Goal: Task Accomplishment & Management: Complete application form

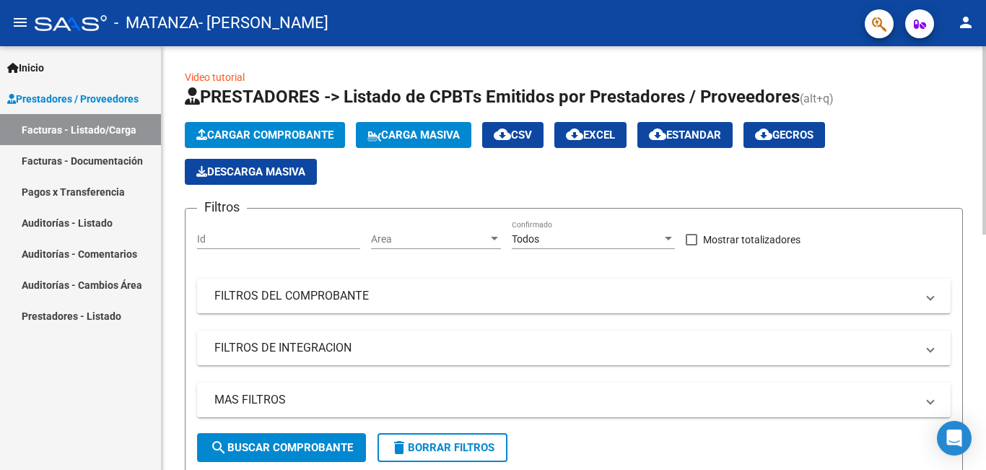
click at [983, 227] on div at bounding box center [985, 140] width 4 height 188
click at [97, 156] on link "Facturas - Documentación" at bounding box center [80, 160] width 161 height 31
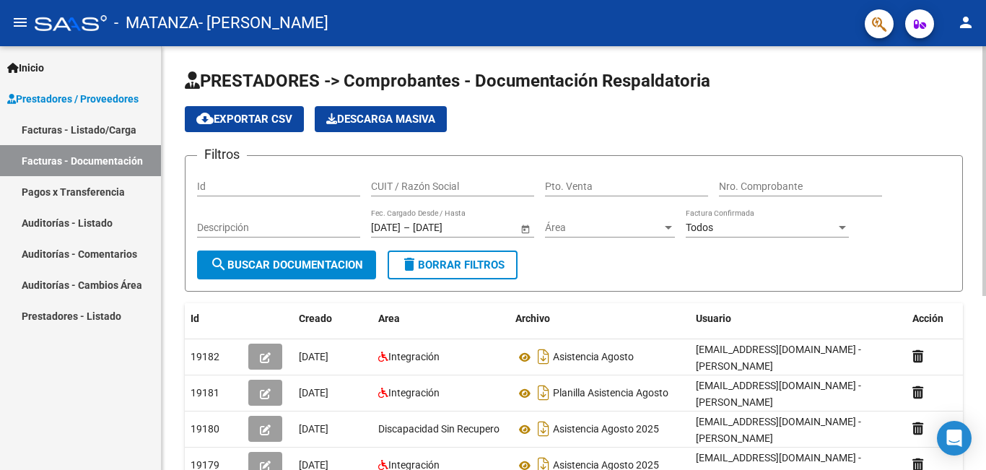
click at [924, 336] on datatable-header "Id Creado Area Archivo Usuario Acción" at bounding box center [574, 321] width 779 height 36
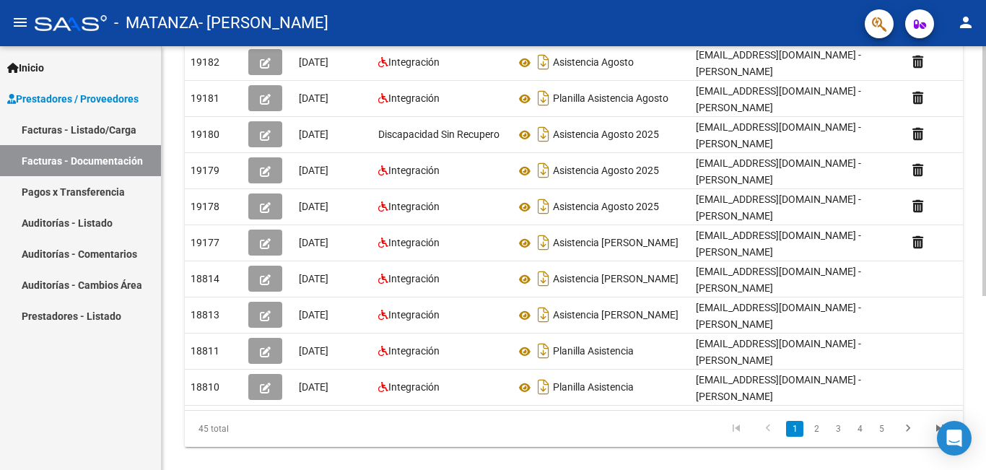
click at [986, 345] on div at bounding box center [985, 258] width 4 height 424
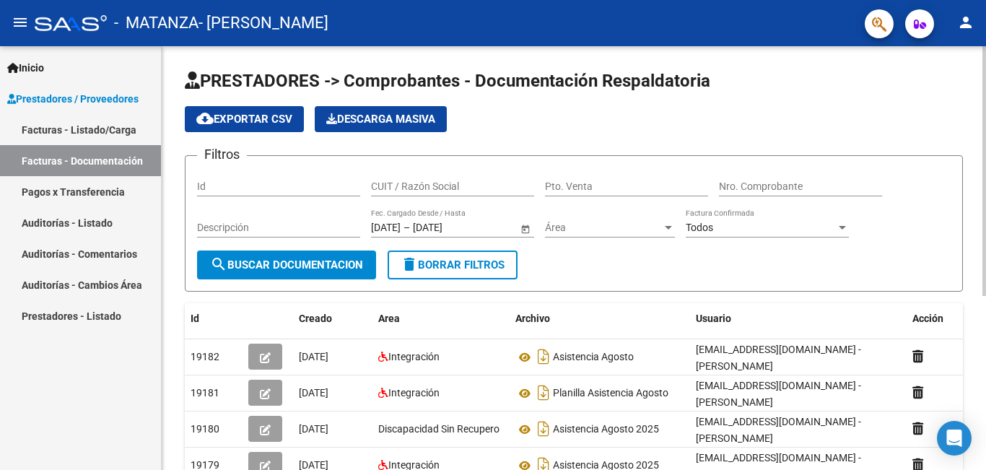
click at [986, 120] on div at bounding box center [985, 258] width 4 height 424
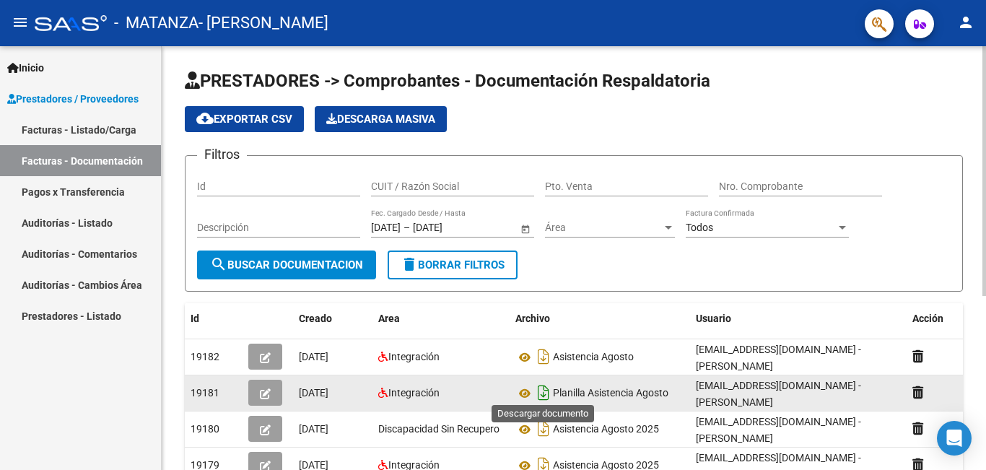
click at [544, 389] on icon "Descargar documento" at bounding box center [543, 392] width 19 height 23
click at [522, 385] on icon at bounding box center [525, 393] width 19 height 17
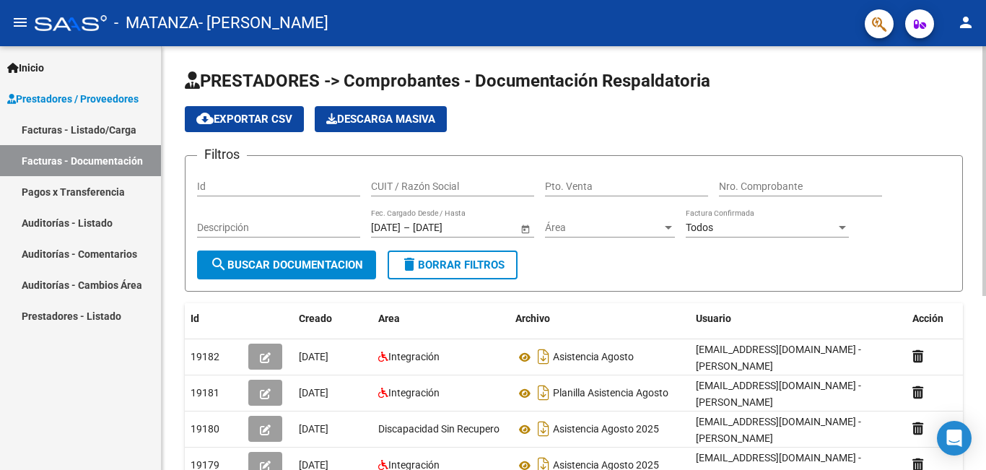
scroll to position [295, 0]
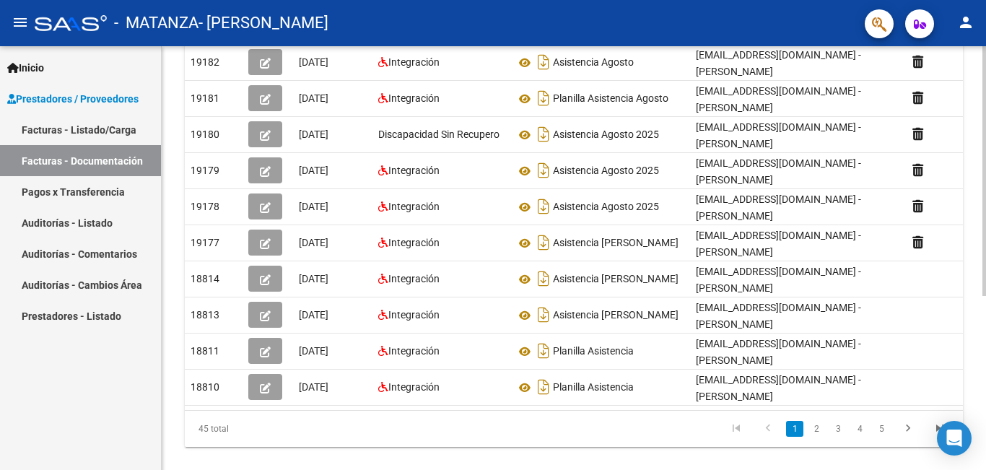
click at [986, 446] on div at bounding box center [985, 258] width 4 height 424
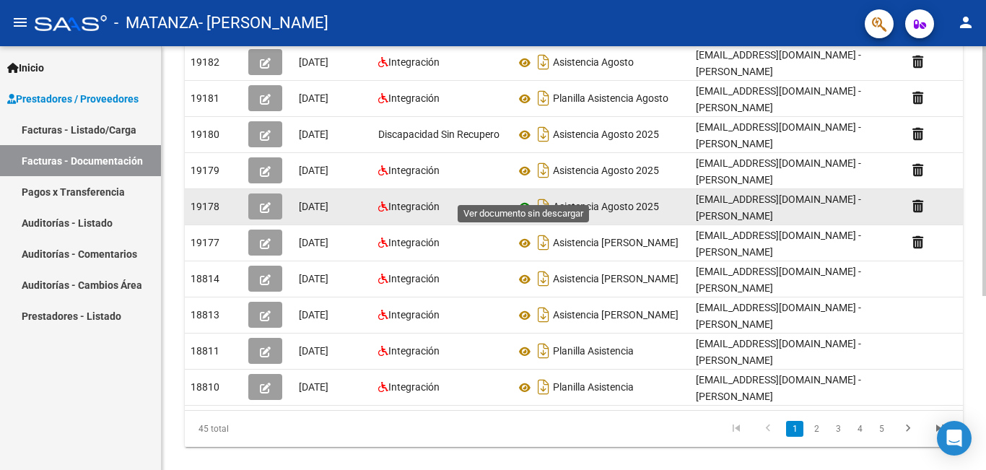
click at [521, 199] on icon at bounding box center [525, 207] width 19 height 17
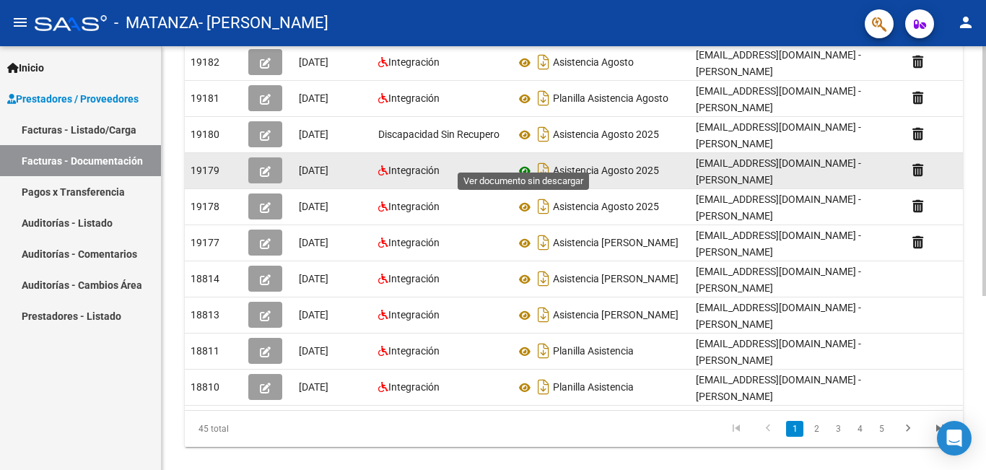
click at [522, 162] on icon at bounding box center [525, 170] width 19 height 17
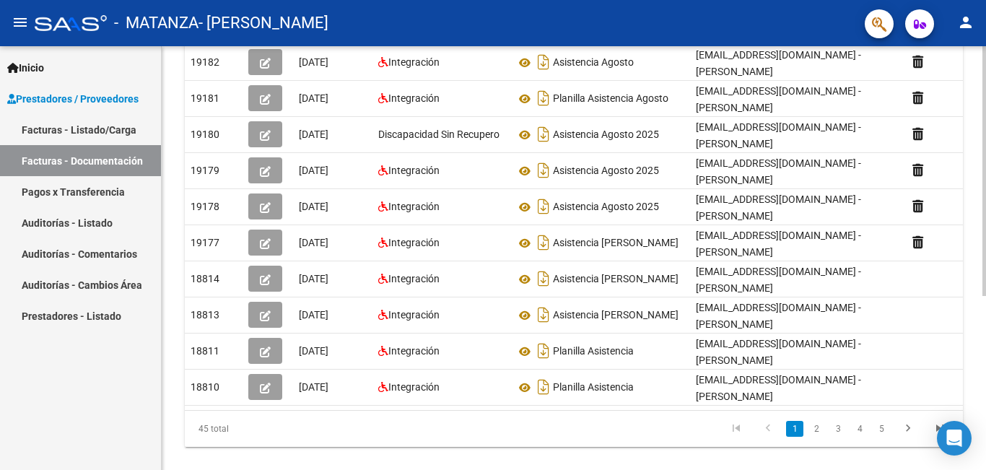
scroll to position [0, 0]
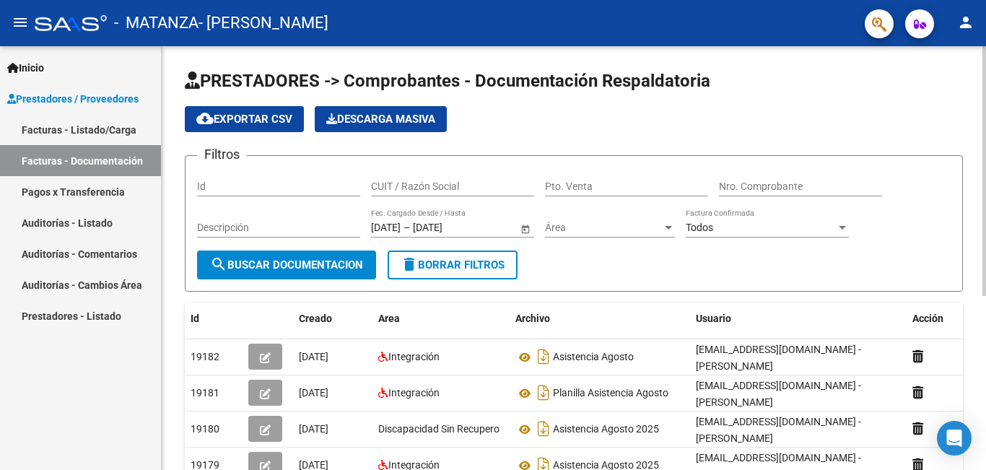
click at [984, 98] on div at bounding box center [985, 258] width 4 height 424
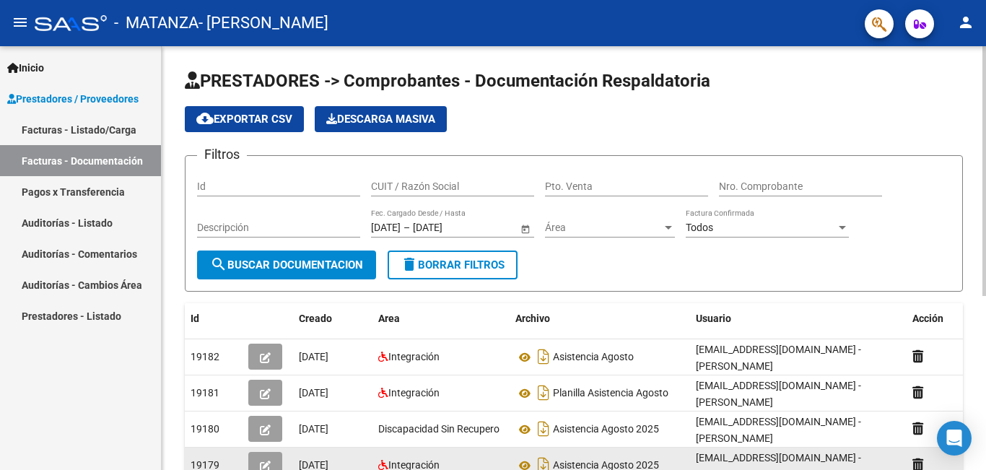
click at [232, 457] on div "19179" at bounding box center [214, 465] width 46 height 17
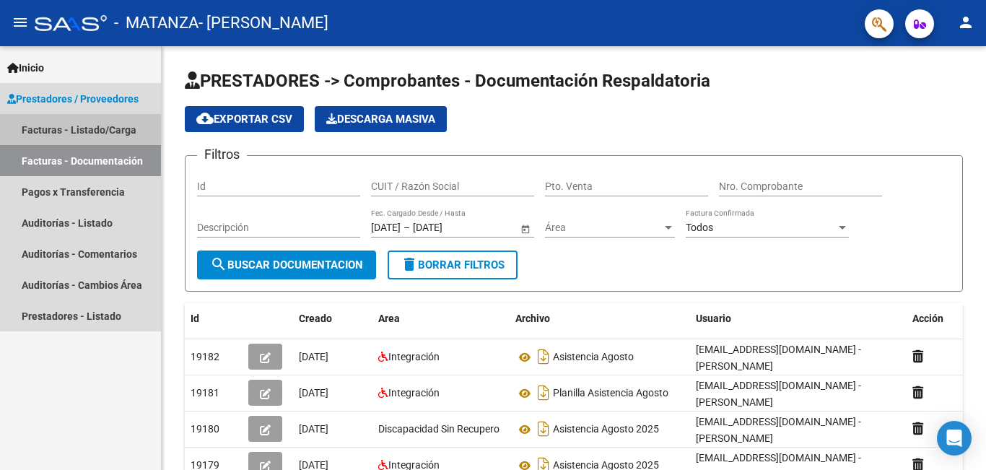
click at [79, 122] on link "Facturas - Listado/Carga" at bounding box center [80, 129] width 161 height 31
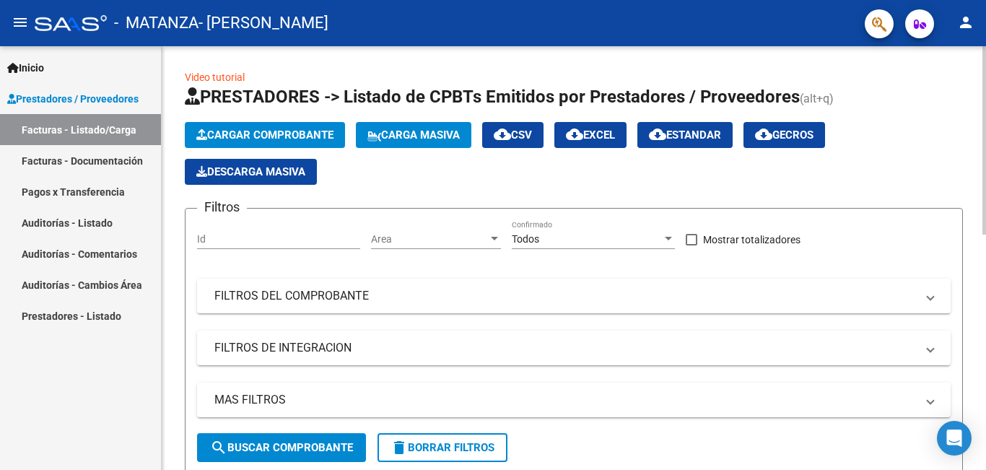
scroll to position [424, 0]
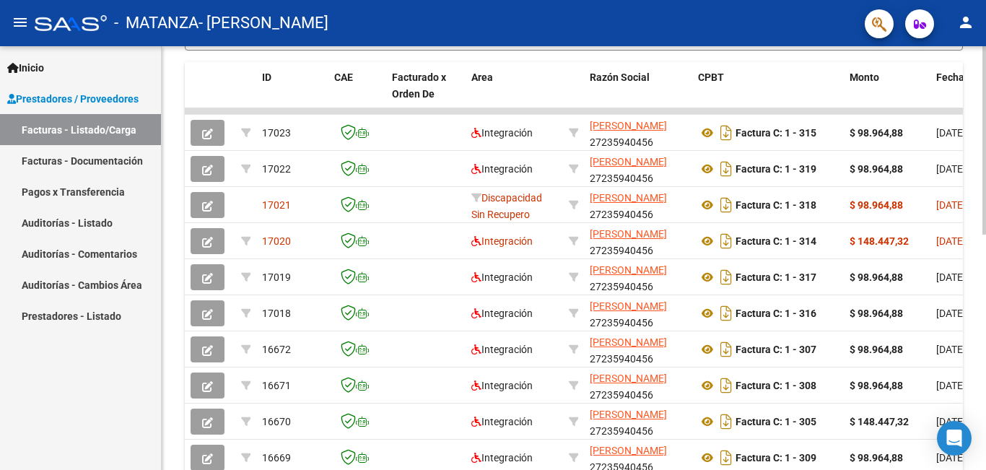
click at [986, 255] on div at bounding box center [985, 258] width 4 height 424
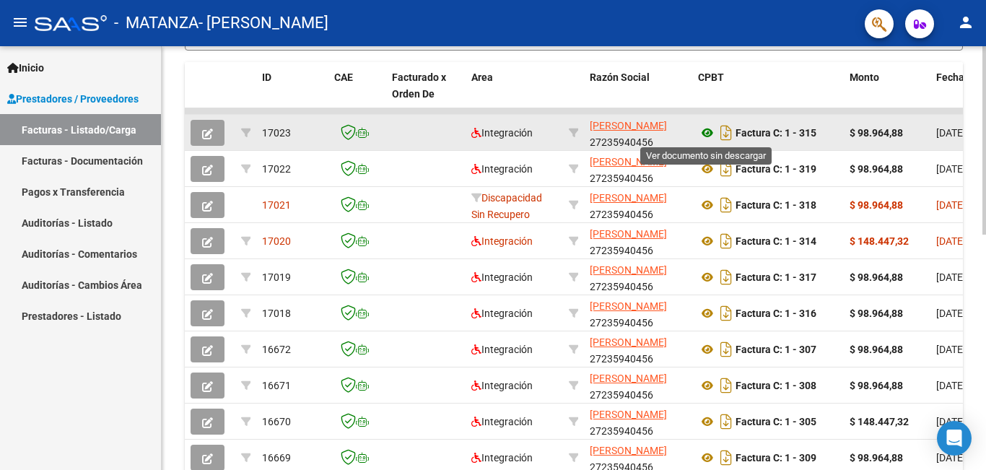
click at [703, 133] on icon at bounding box center [707, 132] width 19 height 17
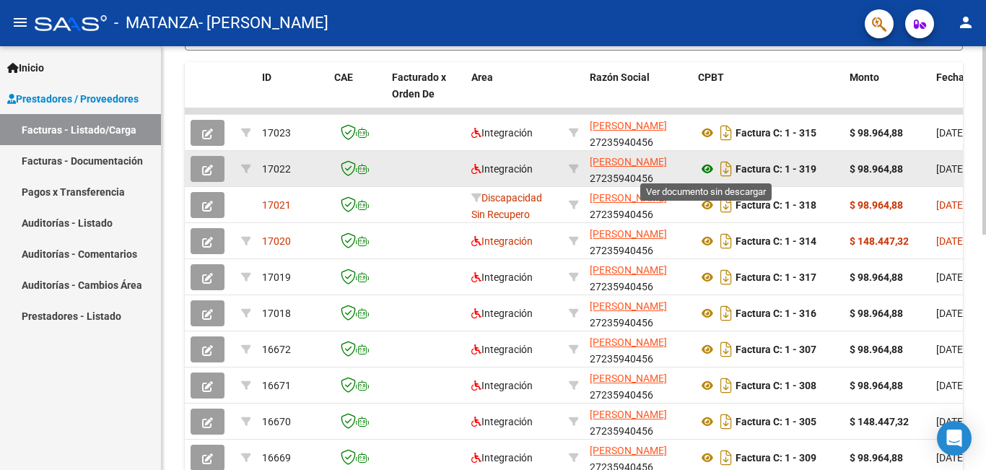
click at [705, 170] on icon at bounding box center [707, 168] width 19 height 17
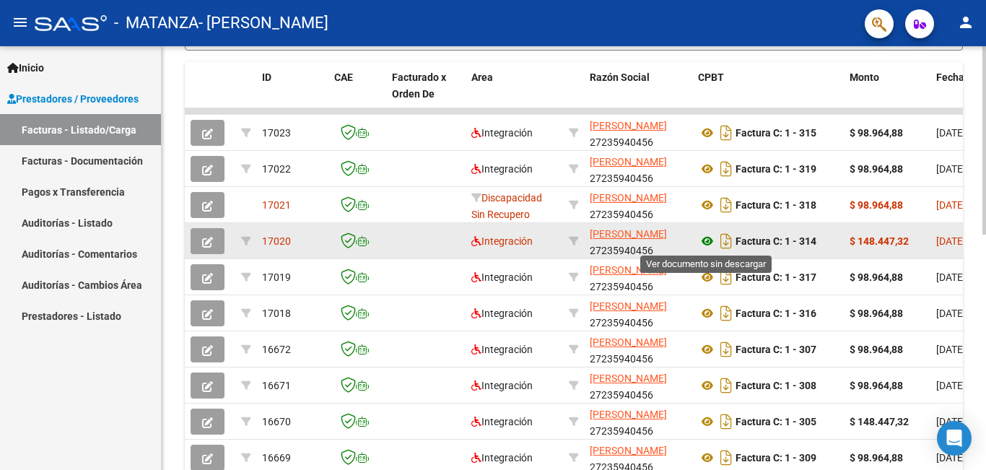
click at [703, 239] on icon at bounding box center [707, 241] width 19 height 17
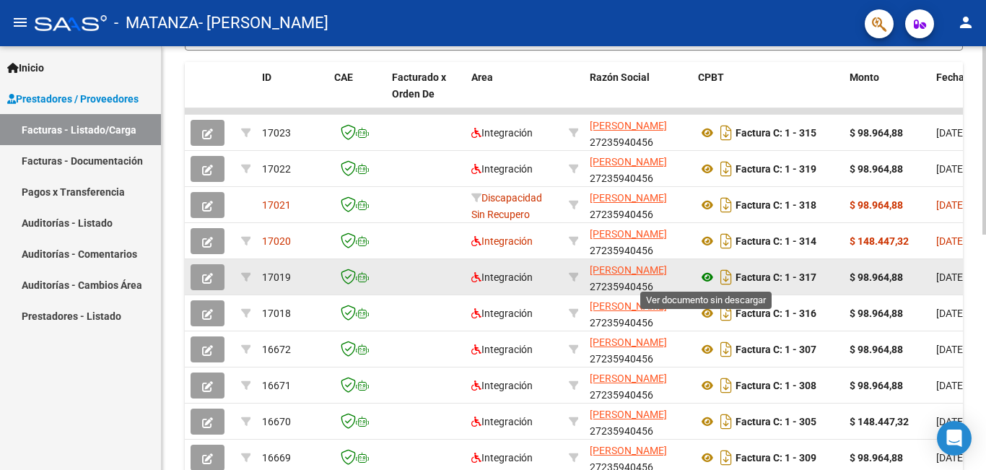
click at [706, 277] on icon at bounding box center [707, 277] width 19 height 17
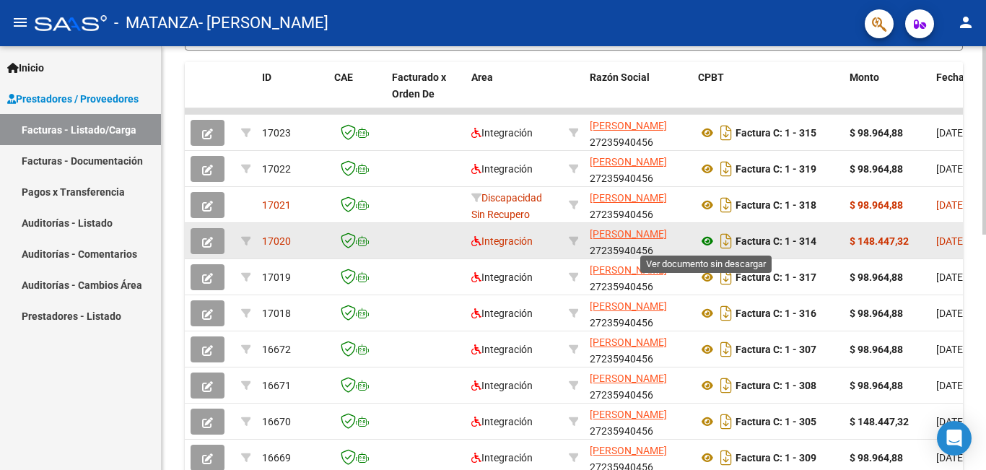
click at [707, 239] on icon at bounding box center [707, 241] width 19 height 17
click at [705, 242] on icon at bounding box center [707, 241] width 19 height 17
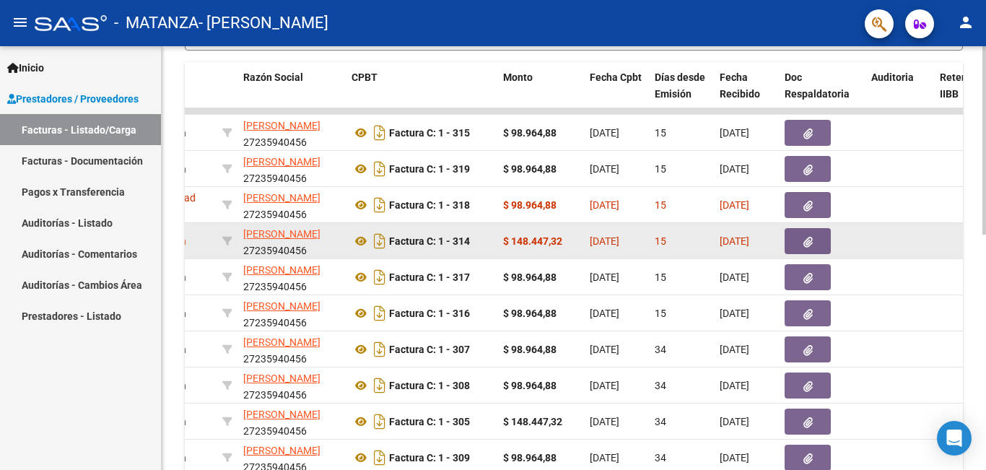
scroll to position [0, 376]
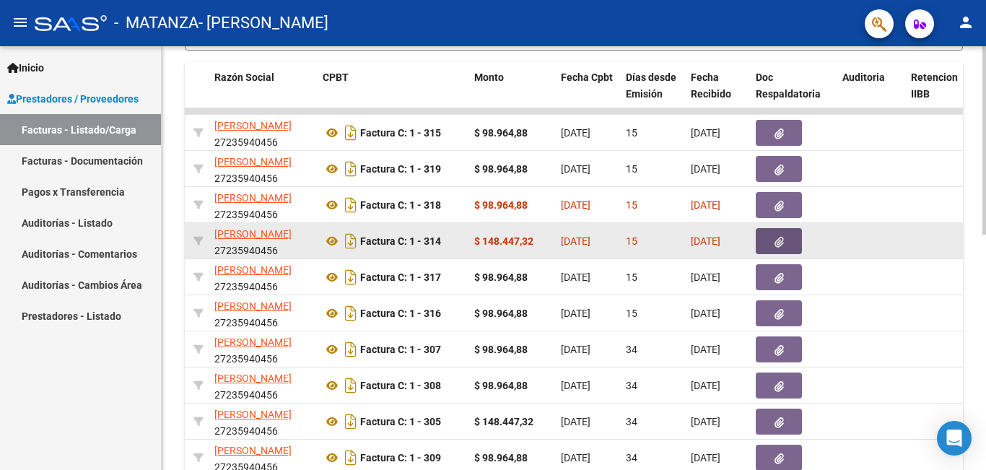
click at [784, 237] on button "button" at bounding box center [779, 241] width 46 height 26
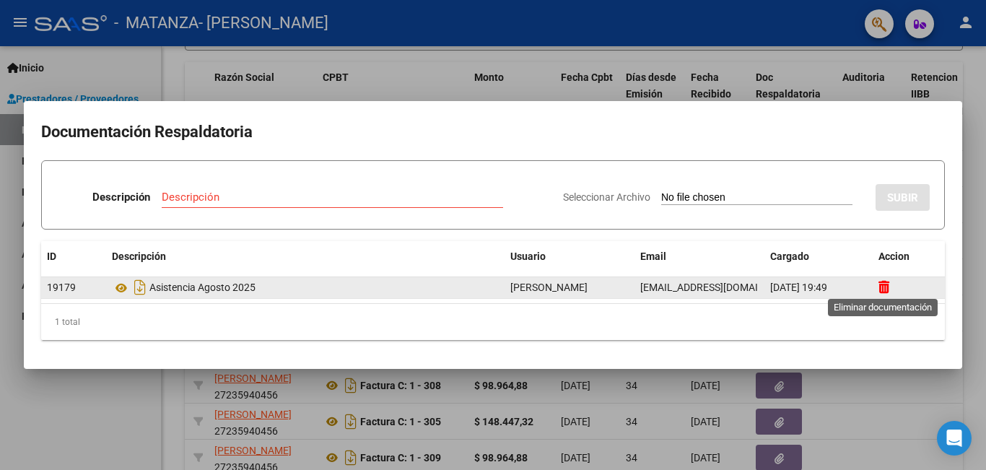
click at [882, 281] on icon at bounding box center [884, 287] width 11 height 14
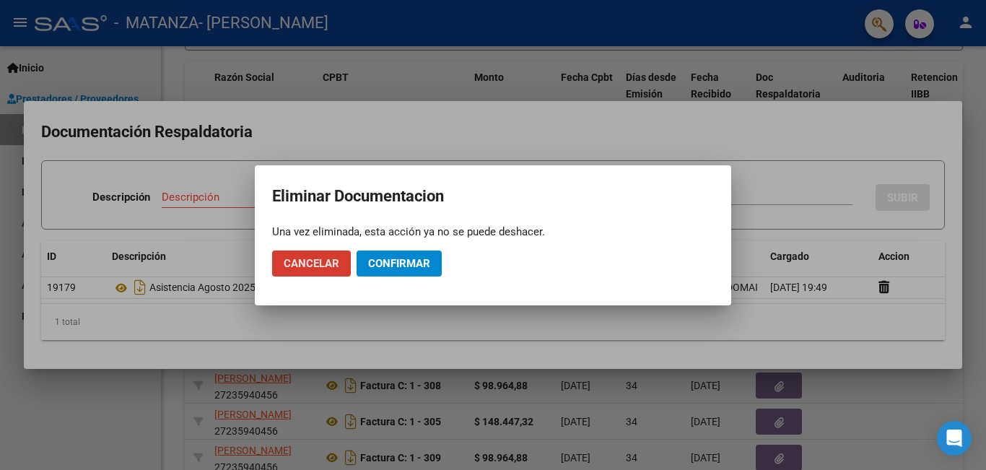
click at [384, 264] on span "Confirmar" at bounding box center [399, 263] width 62 height 13
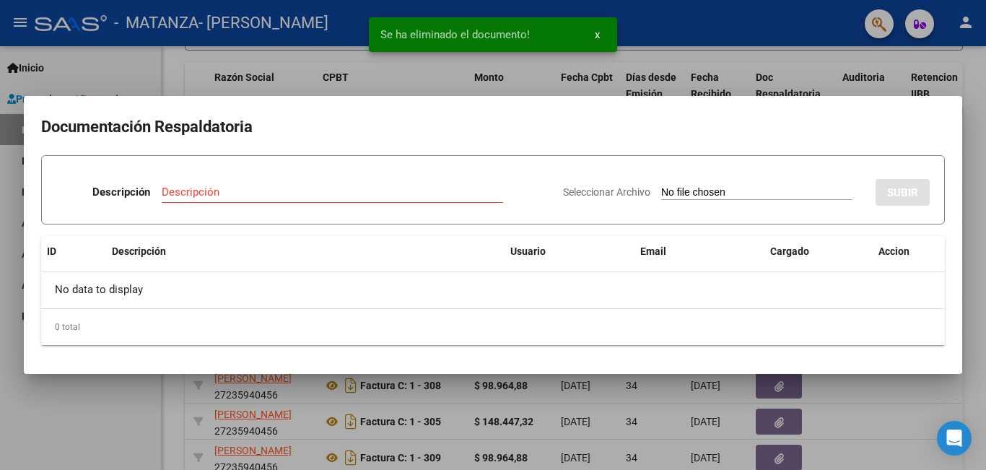
click at [712, 190] on input "Seleccionar Archivo" at bounding box center [757, 193] width 191 height 14
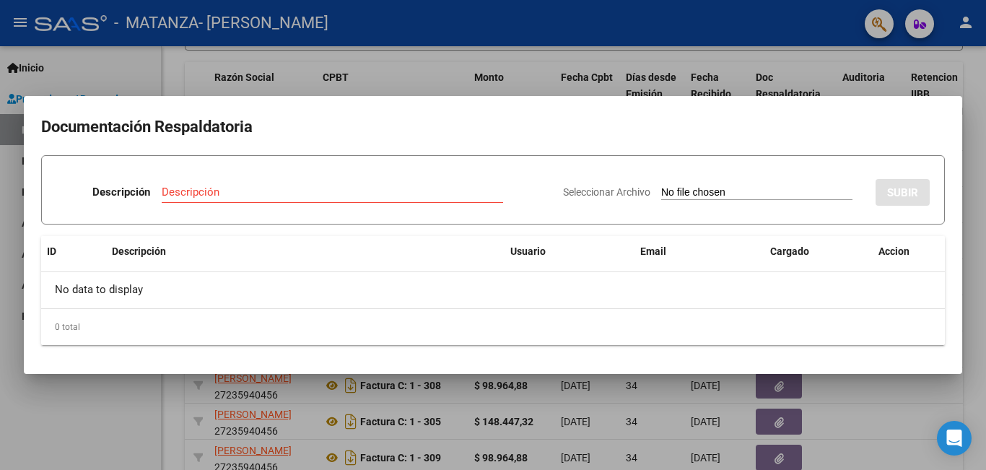
type input "C:\fakepath\Agosto asistencia.jpg"
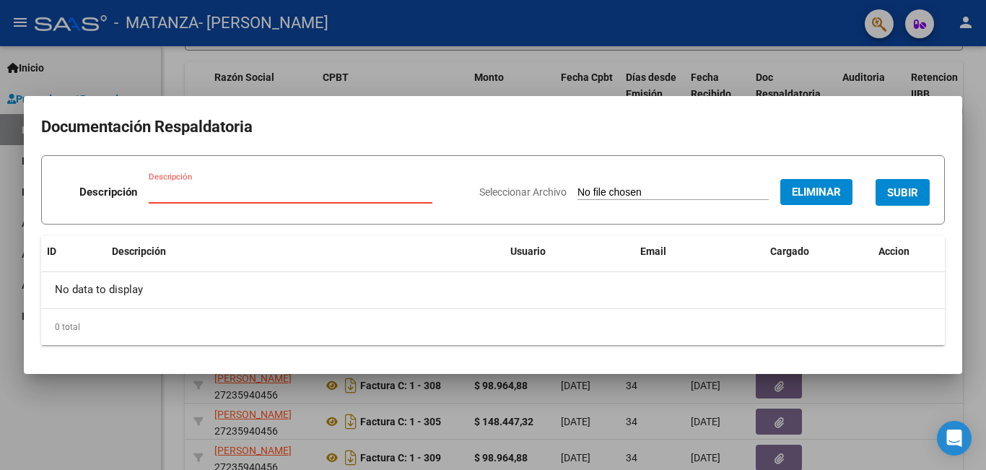
click at [337, 198] on input "Descripción" at bounding box center [291, 192] width 284 height 13
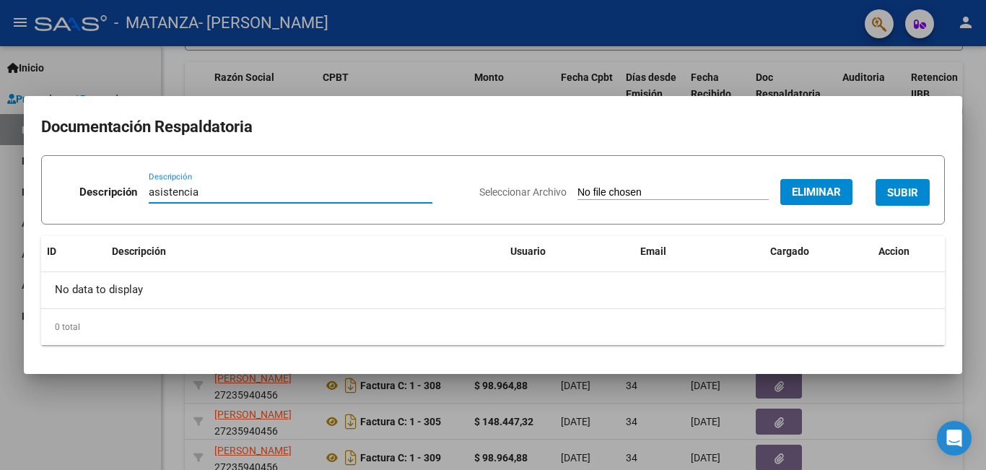
type input "asistencia"
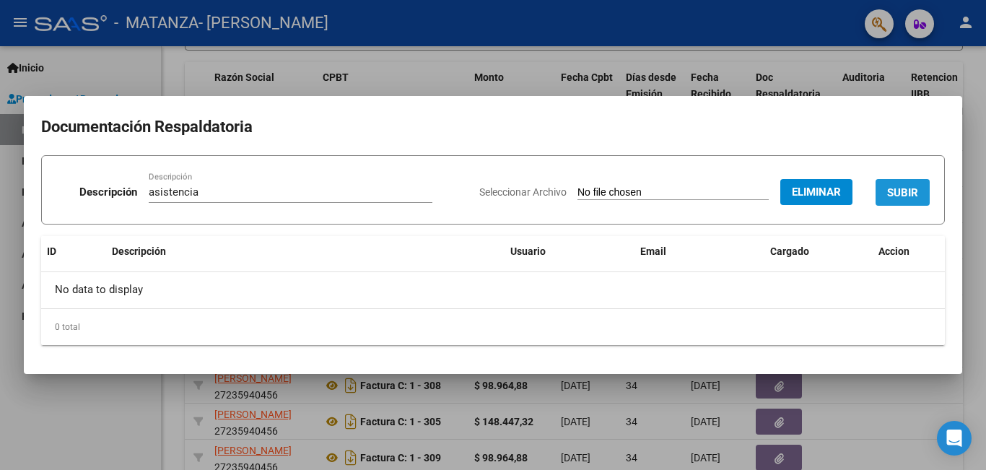
click at [898, 195] on span "SUBIR" at bounding box center [903, 192] width 31 height 13
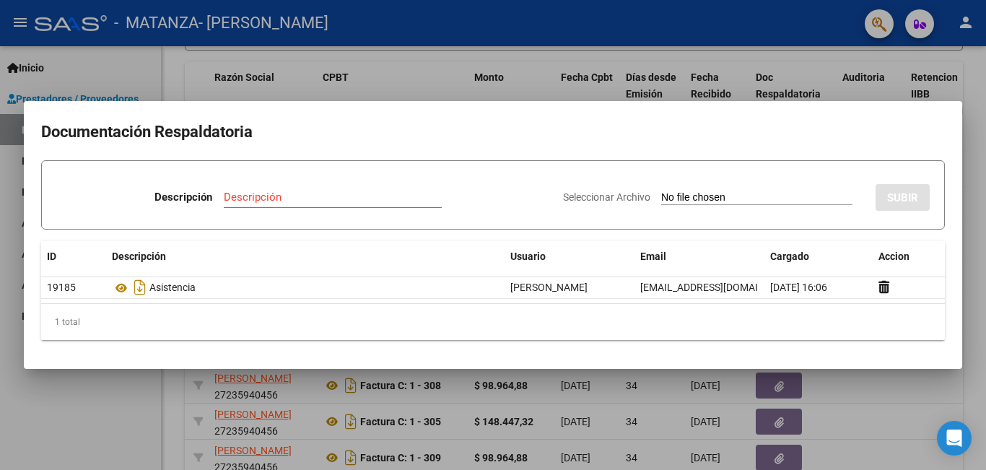
click at [885, 399] on div at bounding box center [493, 235] width 986 height 470
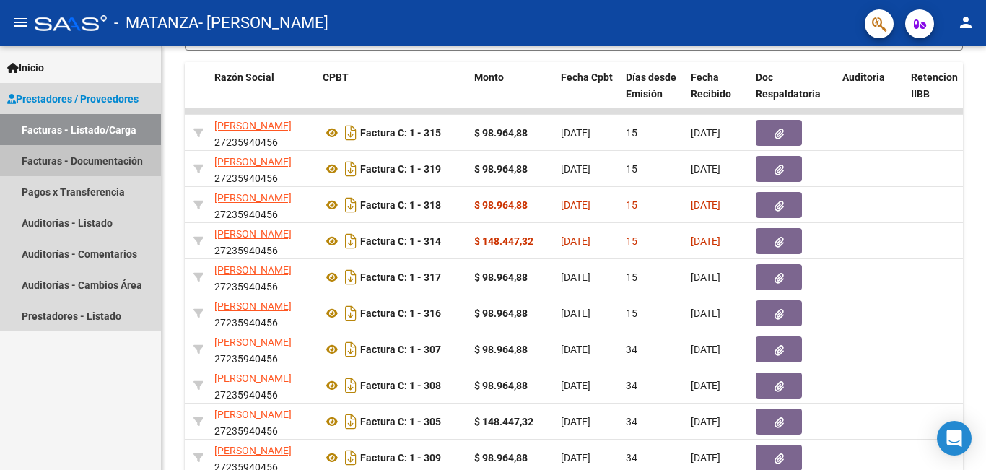
click at [117, 159] on link "Facturas - Documentación" at bounding box center [80, 160] width 161 height 31
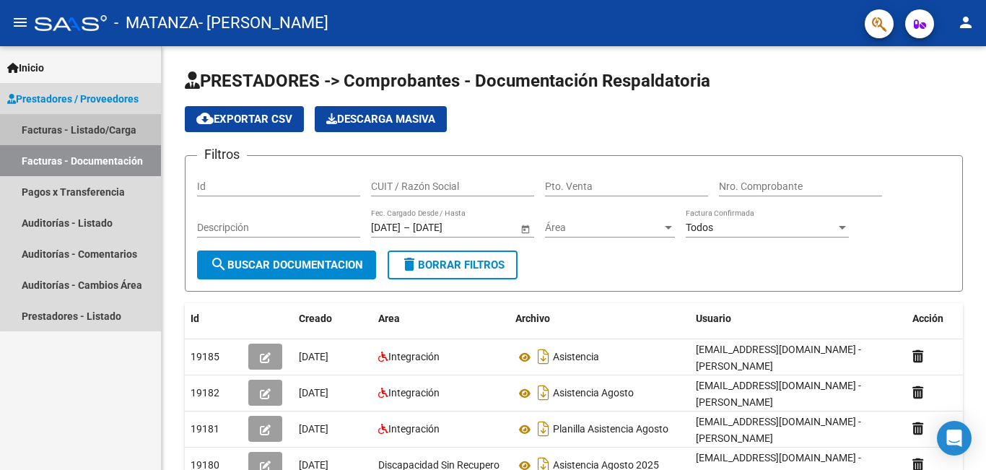
click at [113, 131] on link "Facturas - Listado/Carga" at bounding box center [80, 129] width 161 height 31
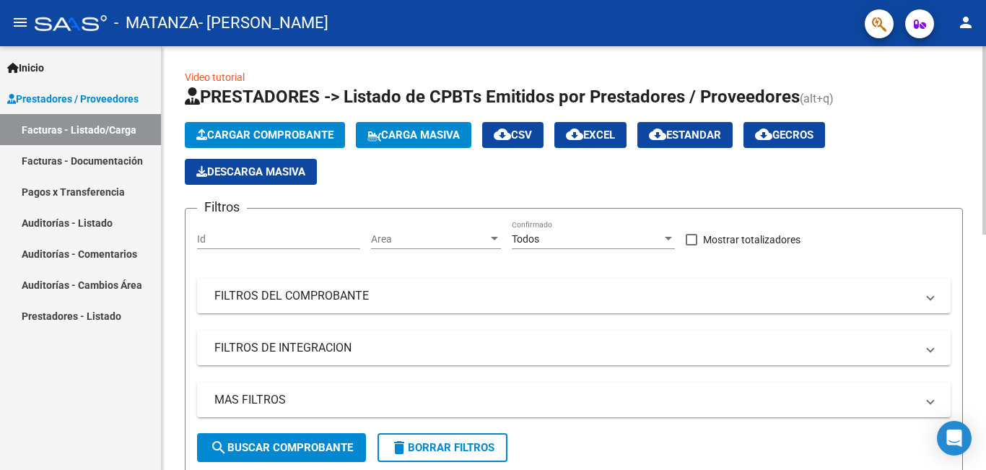
scroll to position [424, 0]
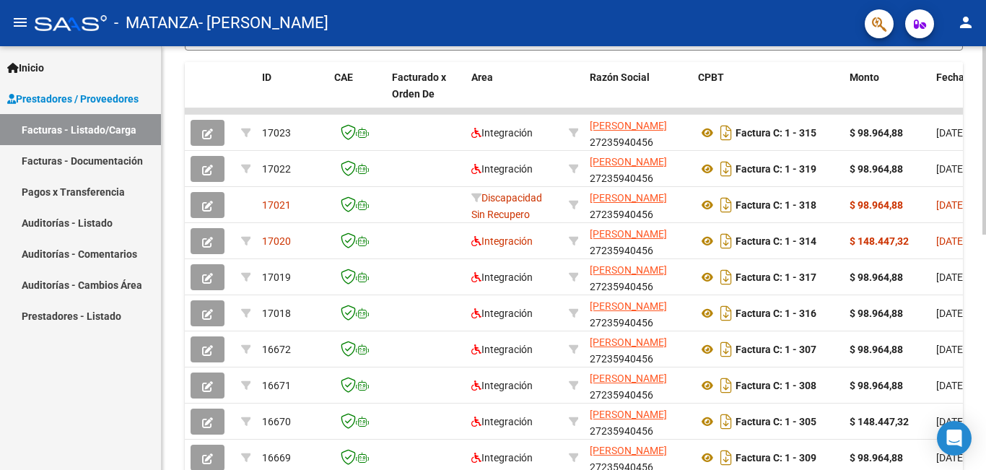
click at [984, 331] on div at bounding box center [985, 258] width 4 height 424
click at [984, 331] on div at bounding box center [985, 333] width 4 height 188
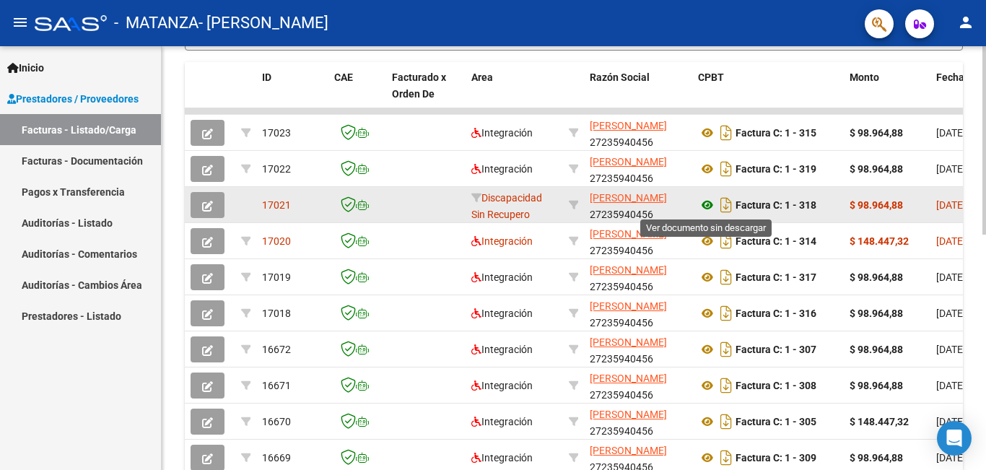
click at [706, 208] on icon at bounding box center [707, 204] width 19 height 17
